Goal: Share content

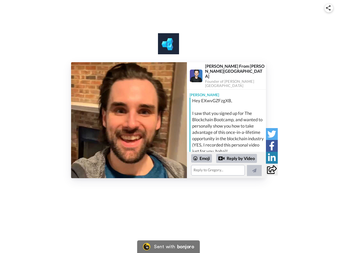
click at [329, 8] on img at bounding box center [328, 7] width 5 height 5
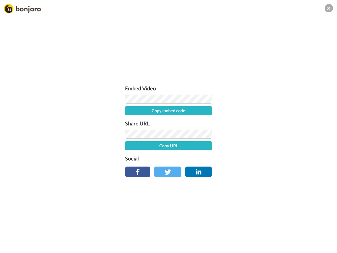
click at [129, 120] on label "Share URL" at bounding box center [168, 123] width 87 height 8
click at [227, 165] on div "Embed Video Copy embed code Share URL Copy URL Social" at bounding box center [168, 154] width 337 height 253
click at [202, 158] on label "Social" at bounding box center [168, 158] width 87 height 8
click at [237, 158] on div "Embed Video Copy embed code Share URL Copy URL Social" at bounding box center [168, 154] width 337 height 253
click at [255, 170] on div "Embed Video Copy embed code Share URL Copy URL Social" at bounding box center [168, 154] width 337 height 253
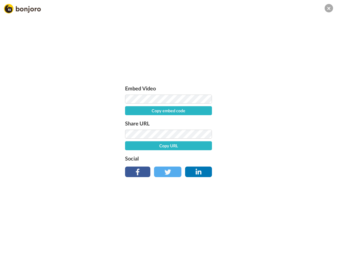
click at [272, 134] on div "Embed Video Copy embed code Share URL Copy URL Social" at bounding box center [168, 154] width 337 height 253
click at [272, 146] on div "Embed Video Copy embed code Share URL Copy URL Social" at bounding box center [168, 154] width 337 height 253
click at [272, 158] on div "Embed Video Copy embed code Share URL Copy URL Social" at bounding box center [168, 154] width 337 height 253
click at [272, 169] on div "Embed Video Copy embed code Share URL Copy URL Social" at bounding box center [168, 154] width 337 height 253
